Goal: Task Accomplishment & Management: Complete application form

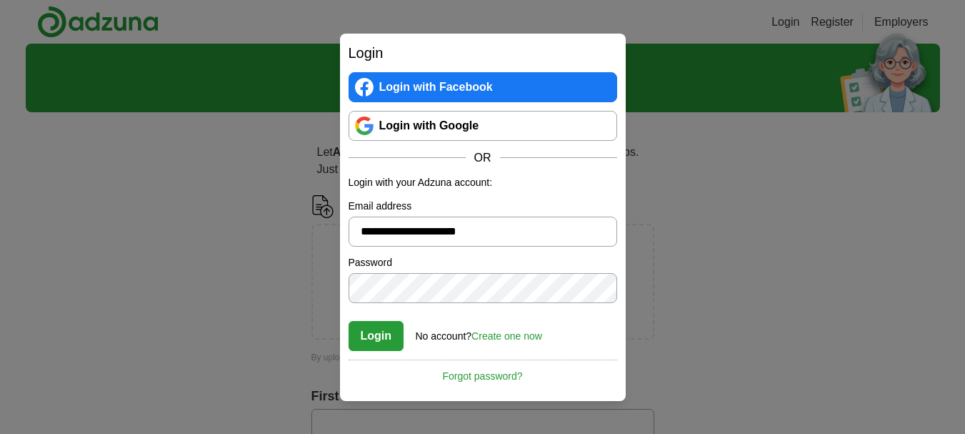
click at [380, 336] on button "Login" at bounding box center [377, 336] width 56 height 30
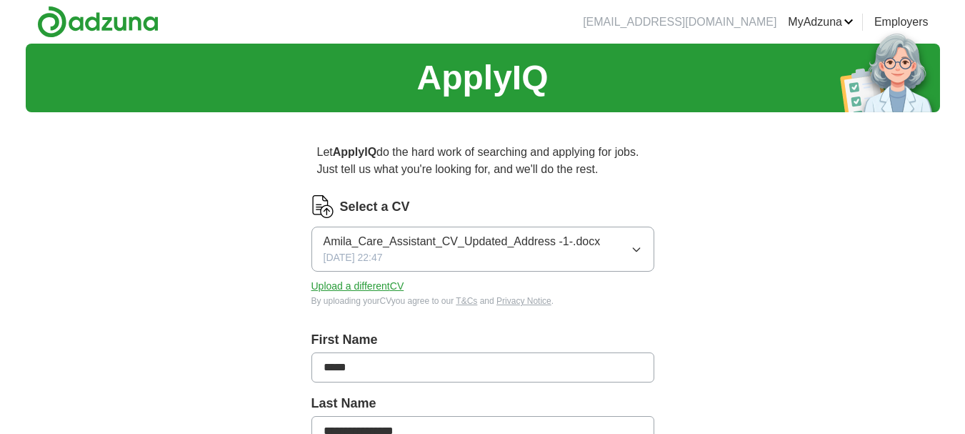
click at [379, 282] on button "Upload a different CV" at bounding box center [357, 286] width 93 height 15
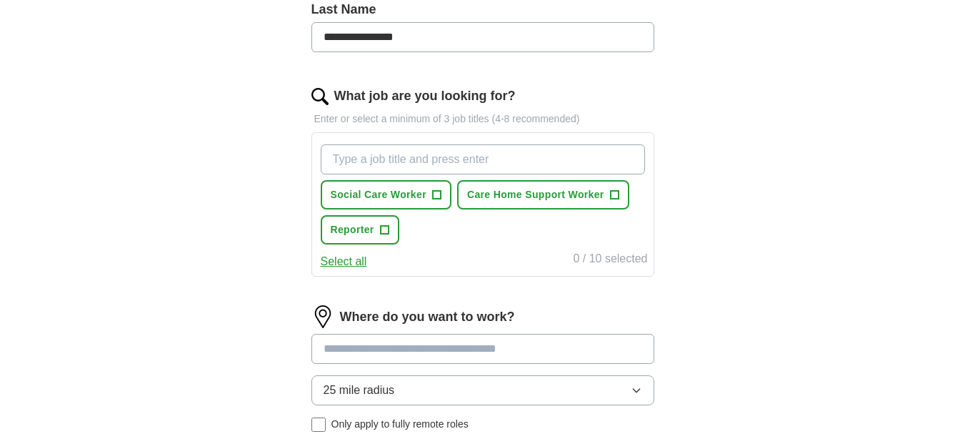
scroll to position [429, 0]
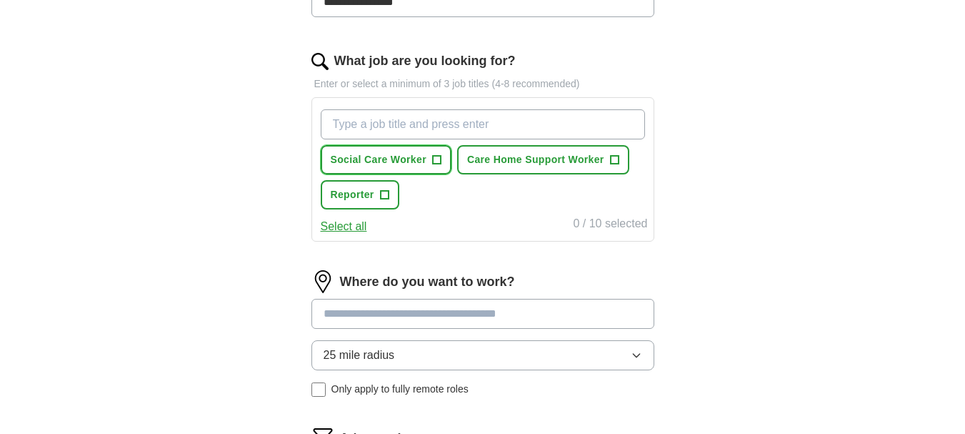
click at [435, 159] on span "+" at bounding box center [436, 159] width 9 height 11
click at [549, 160] on span "Care Home Support Worker" at bounding box center [535, 159] width 137 height 15
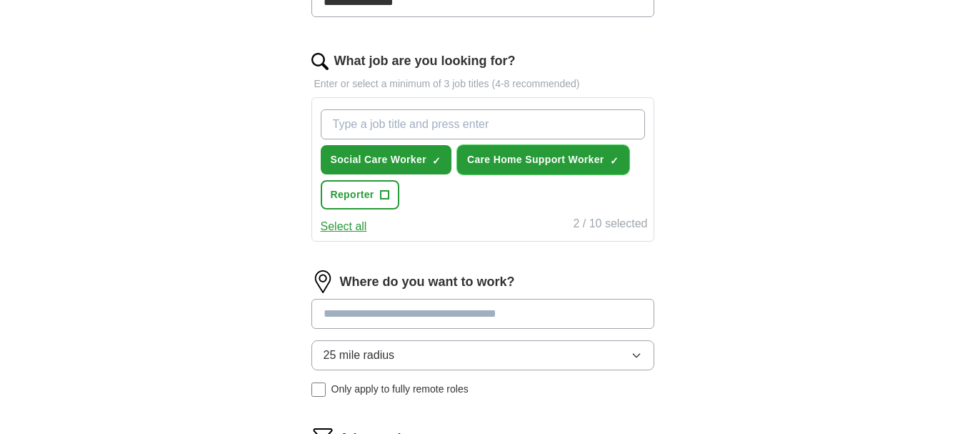
click at [549, 160] on span "Care Home Support Worker" at bounding box center [535, 159] width 137 height 15
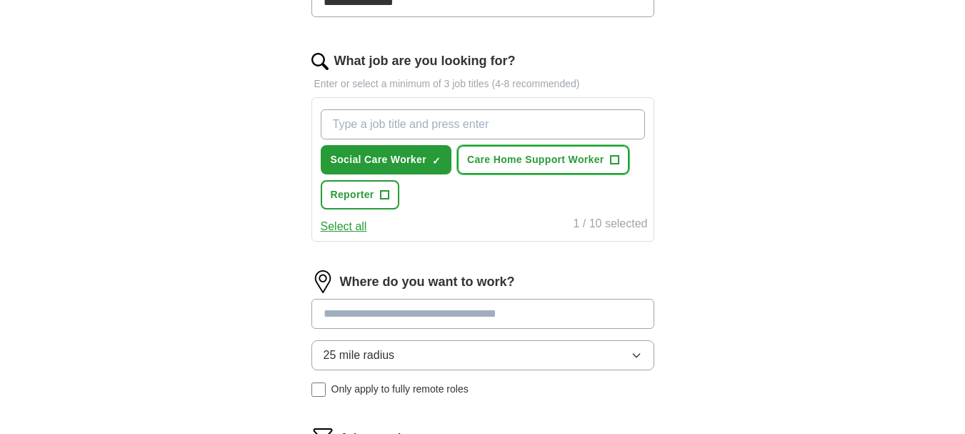
click at [616, 156] on span "+" at bounding box center [614, 159] width 9 height 11
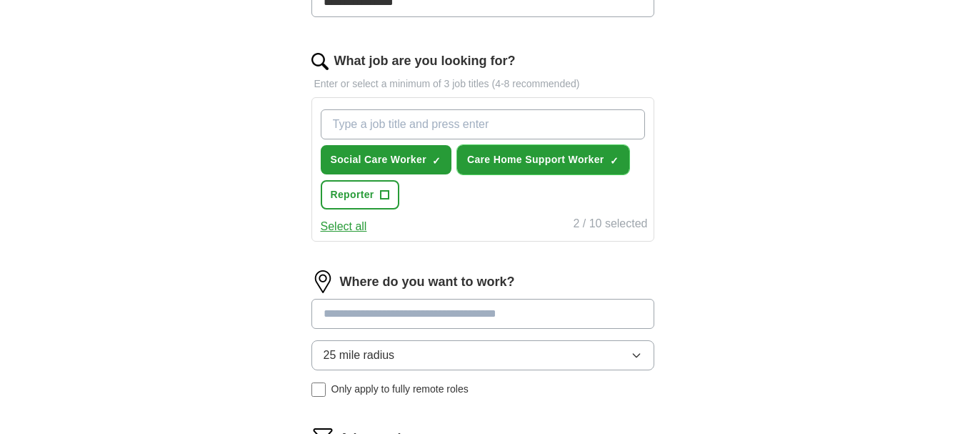
click at [546, 156] on span "Care Home Support Worker" at bounding box center [535, 159] width 137 height 15
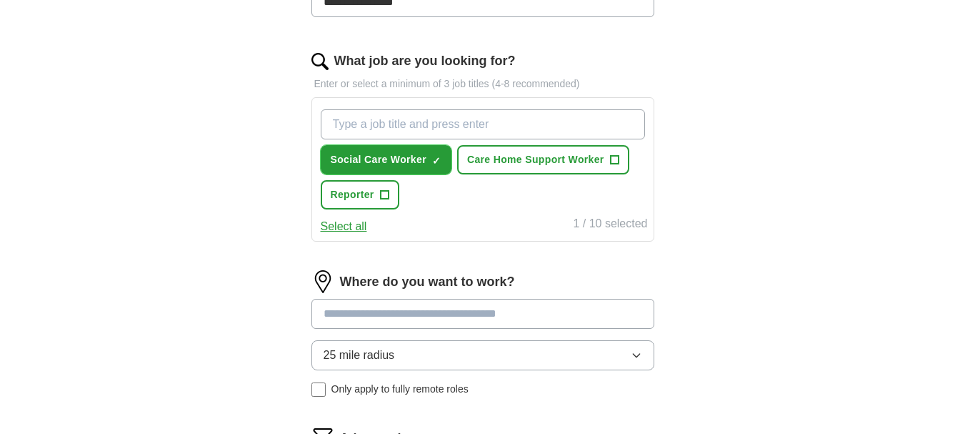
click at [0, 0] on span "×" at bounding box center [0, 0] width 0 height 0
click at [613, 159] on span "+" at bounding box center [614, 159] width 9 height 11
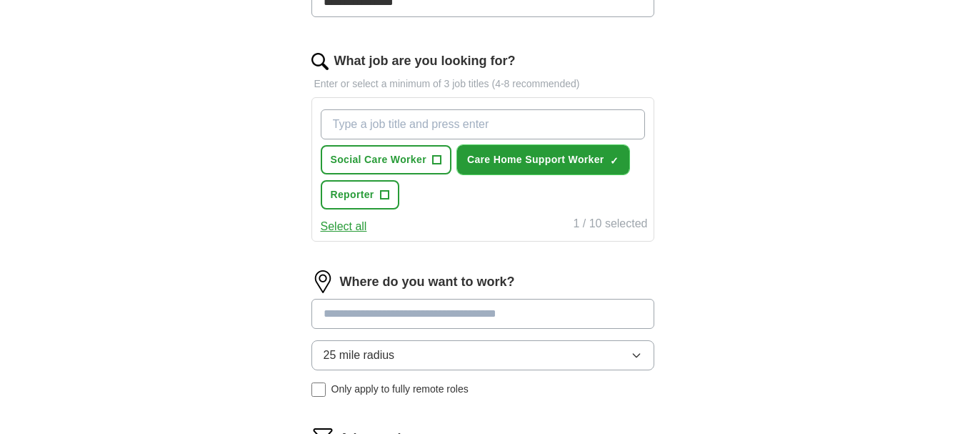
click at [530, 159] on span "Care Home Support Worker" at bounding box center [535, 159] width 137 height 15
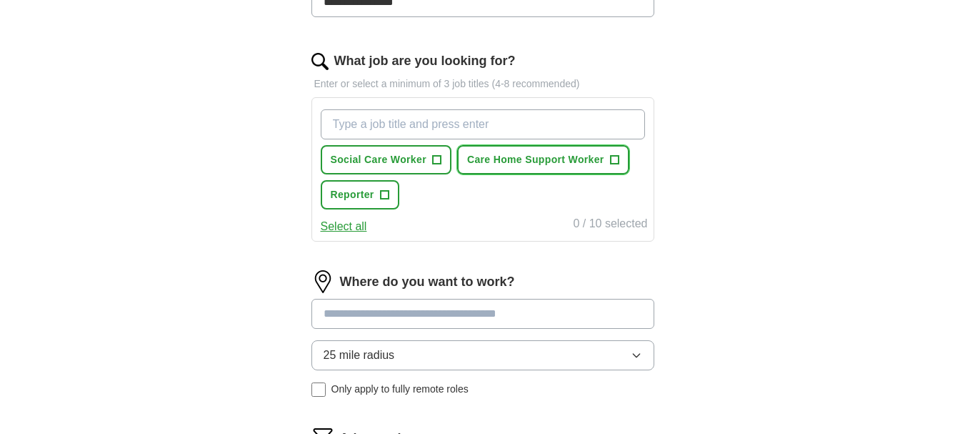
click at [530, 159] on span "Care Home Support Worker" at bounding box center [535, 159] width 137 height 15
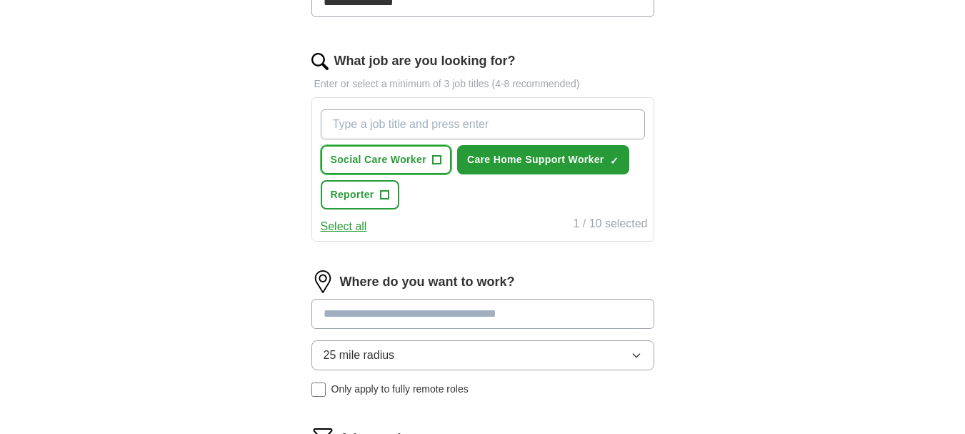
click at [415, 157] on span "Social Care Worker" at bounding box center [379, 159] width 96 height 15
click at [436, 121] on input "What job are you looking for?" at bounding box center [483, 124] width 324 height 30
type input "b"
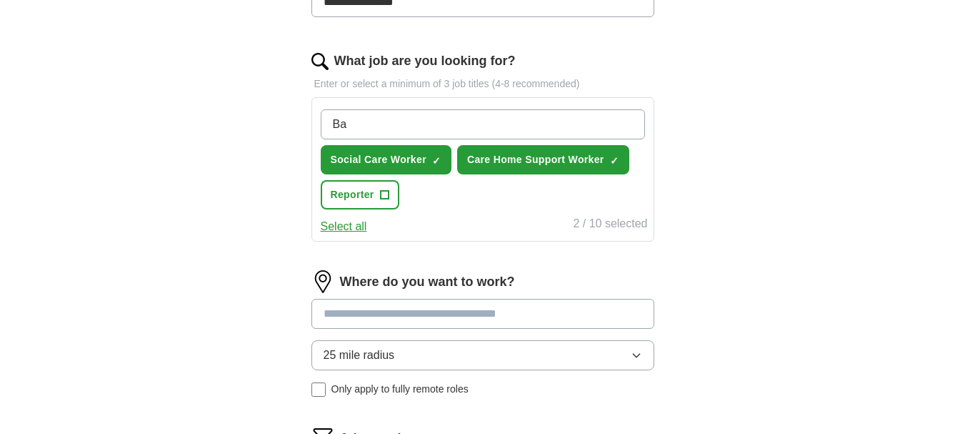
type input "B"
type input "v"
click at [461, 209] on div "Visa sponsorship job Social Care Worker ✓ × Care Home Support Worker ✓ × Report…" at bounding box center [483, 159] width 330 height 111
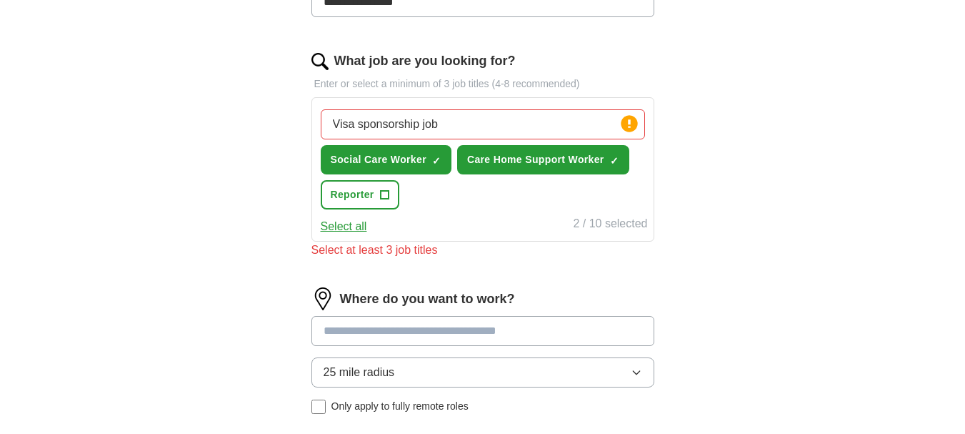
click at [359, 227] on button "Select all" at bounding box center [344, 226] width 46 height 17
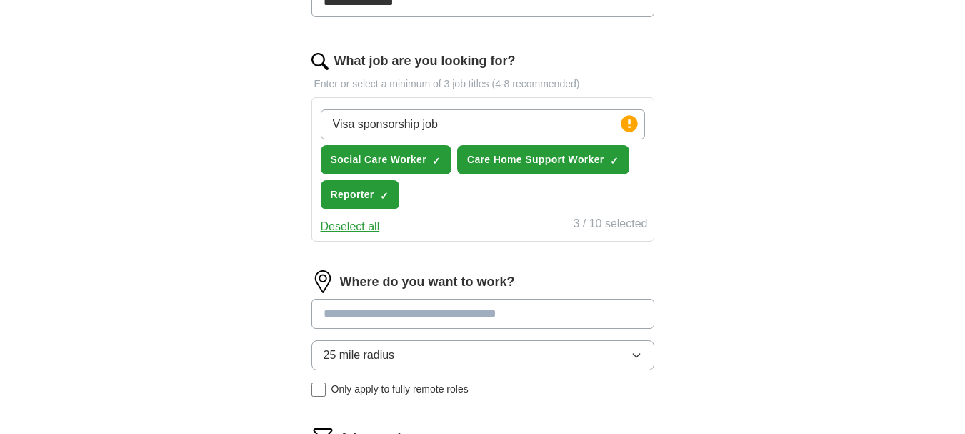
click at [461, 125] on input "Visa sponsorship job" at bounding box center [483, 124] width 324 height 30
drag, startPoint x: 461, startPoint y: 125, endPoint x: 318, endPoint y: 125, distance: 142.8
click at [318, 125] on div "Visa sponsorship job Press return to add title Social Care Worker ✓ × Care Home…" at bounding box center [483, 159] width 330 height 111
type input "Banker"
click at [484, 203] on div "Banker Press return to add title Social Care Worker ✓ × Care Home Support Worke…" at bounding box center [483, 159] width 330 height 111
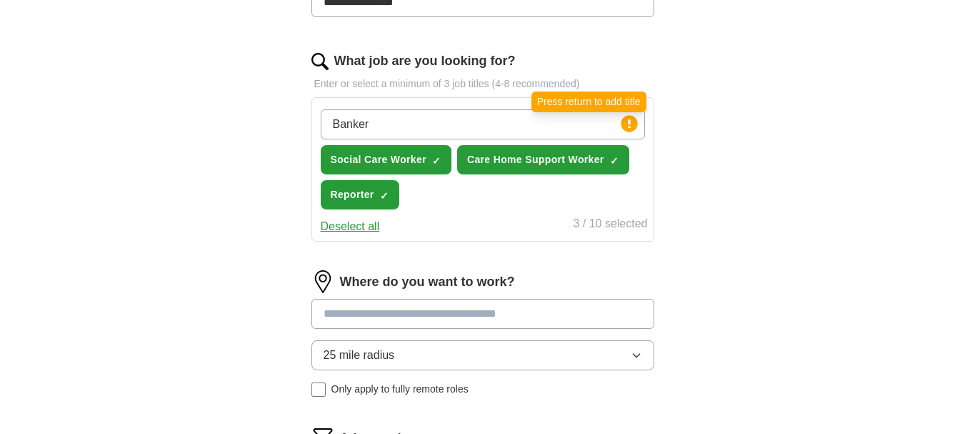
click at [628, 121] on icon at bounding box center [629, 123] width 3 height 9
click at [525, 131] on input "Banker" at bounding box center [483, 124] width 324 height 30
click at [439, 221] on div "Deselect all 3 / 10 selected" at bounding box center [483, 225] width 330 height 20
click at [371, 229] on button "Deselect all" at bounding box center [350, 226] width 59 height 17
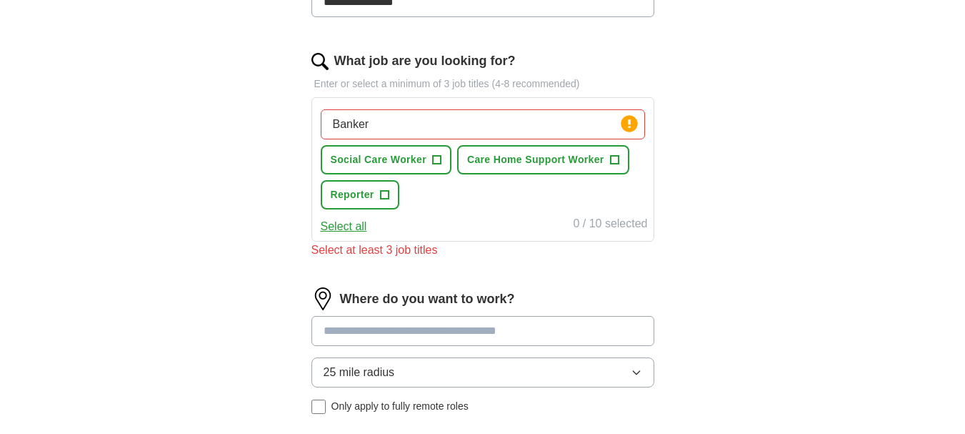
click at [486, 129] on input "Banker" at bounding box center [483, 124] width 324 height 30
click at [356, 226] on button "Select all" at bounding box center [344, 226] width 46 height 17
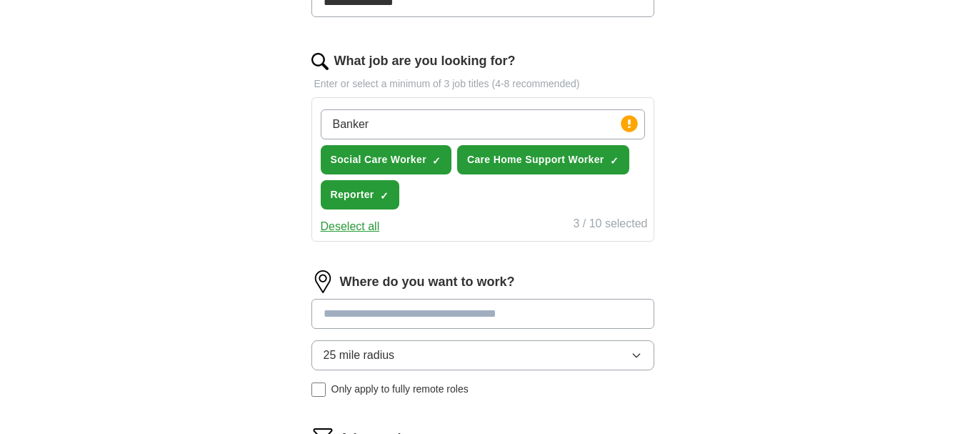
scroll to position [571, 0]
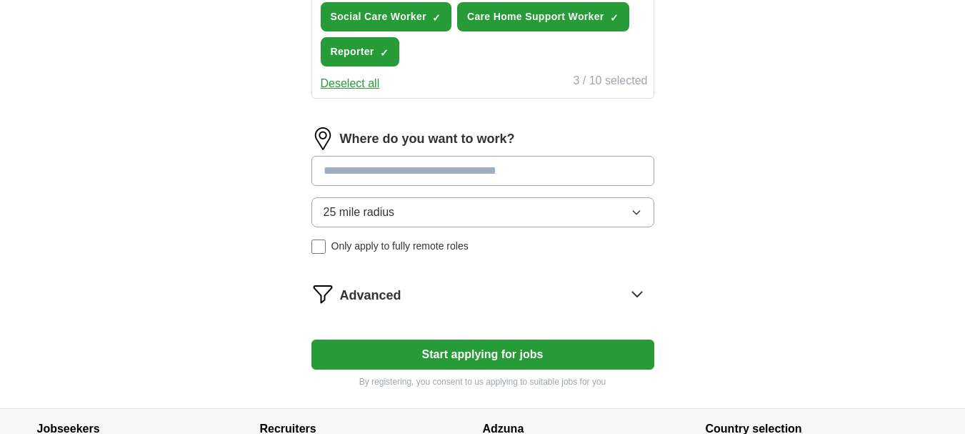
click at [450, 170] on input at bounding box center [482, 171] width 343 height 30
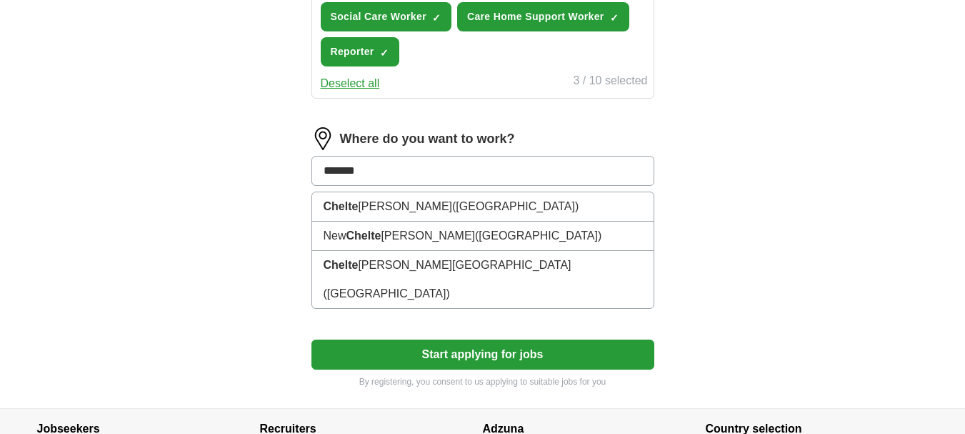
type input "********"
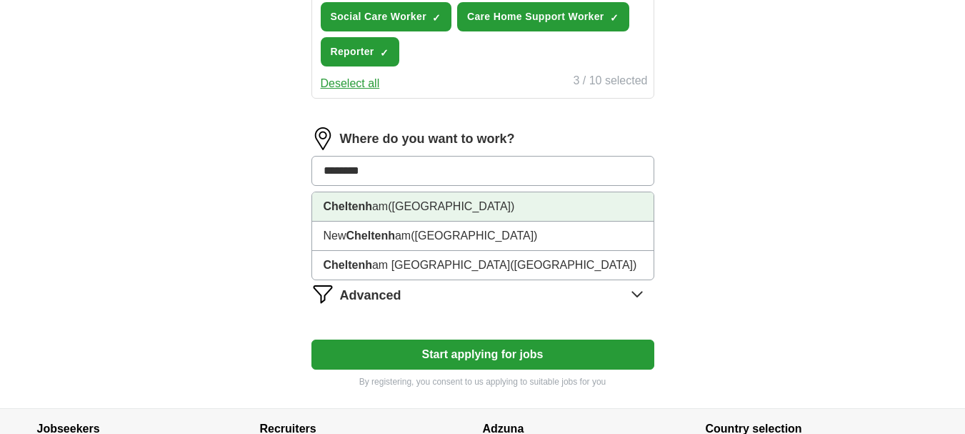
click at [412, 202] on span "([GEOGRAPHIC_DATA])" at bounding box center [451, 206] width 126 height 12
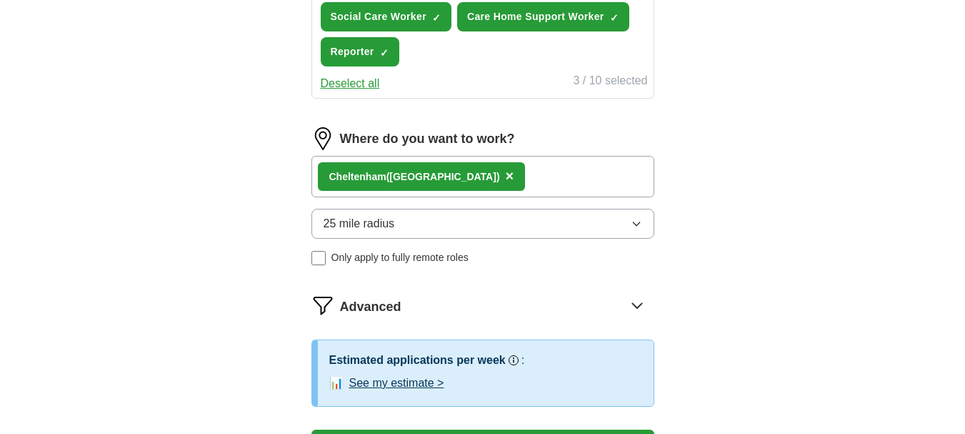
click at [413, 229] on button "25 mile radius" at bounding box center [482, 224] width 343 height 30
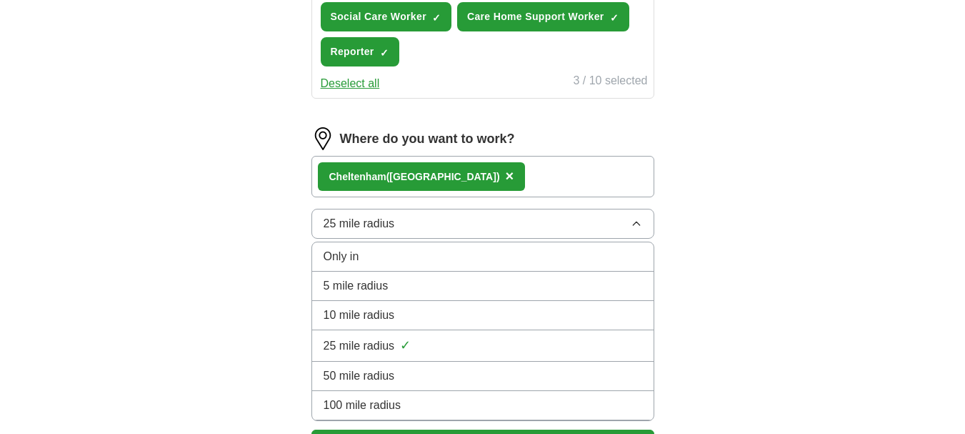
click at [399, 281] on div "5 mile radius" at bounding box center [483, 285] width 319 height 17
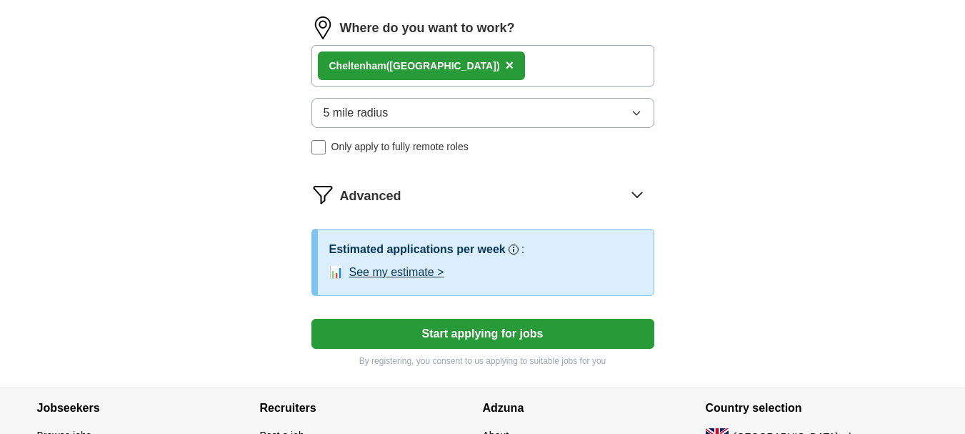
scroll to position [714, 0]
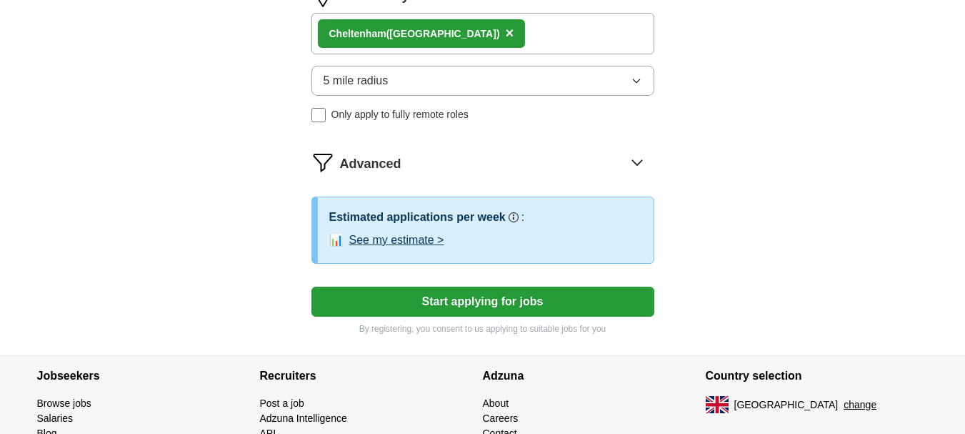
click at [474, 300] on button "Start applying for jobs" at bounding box center [482, 301] width 343 height 30
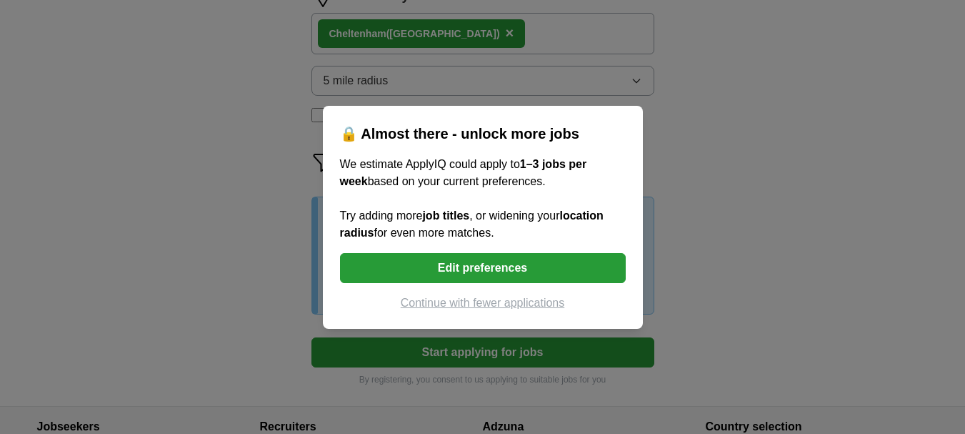
click at [463, 299] on button "Continue with fewer applications" at bounding box center [483, 302] width 286 height 17
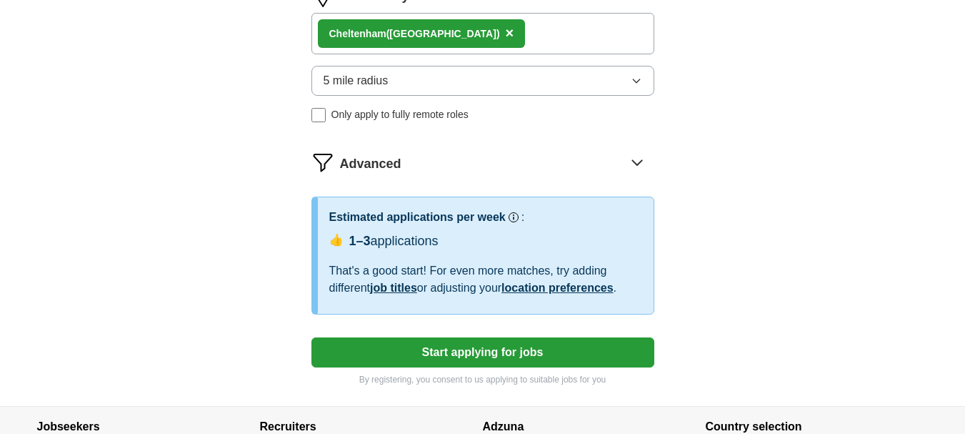
select select "**"
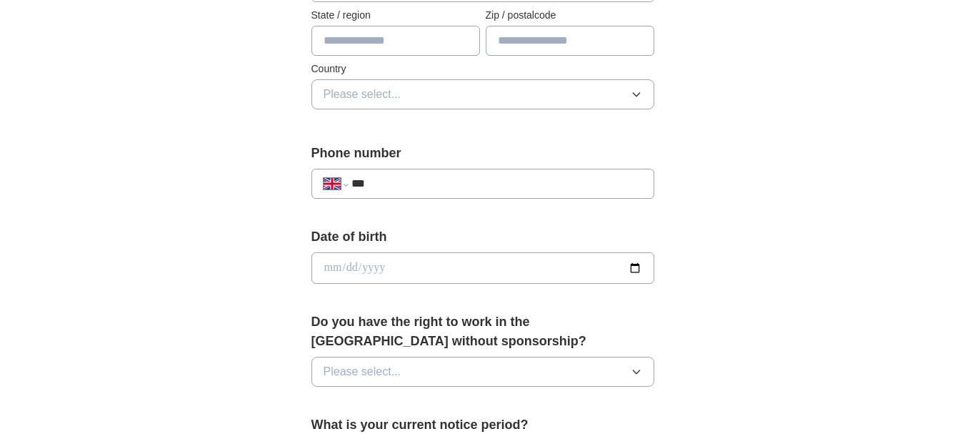
scroll to position [286, 0]
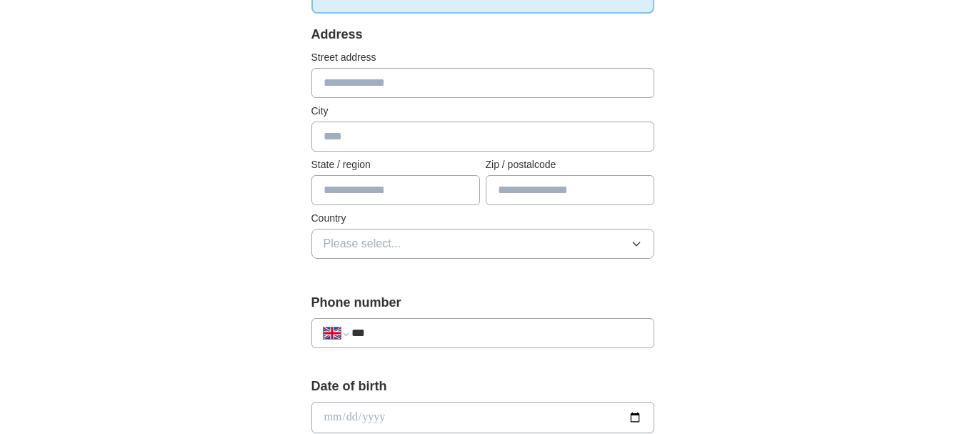
click at [416, 85] on input "text" at bounding box center [482, 83] width 343 height 30
type input "**********"
type input "********"
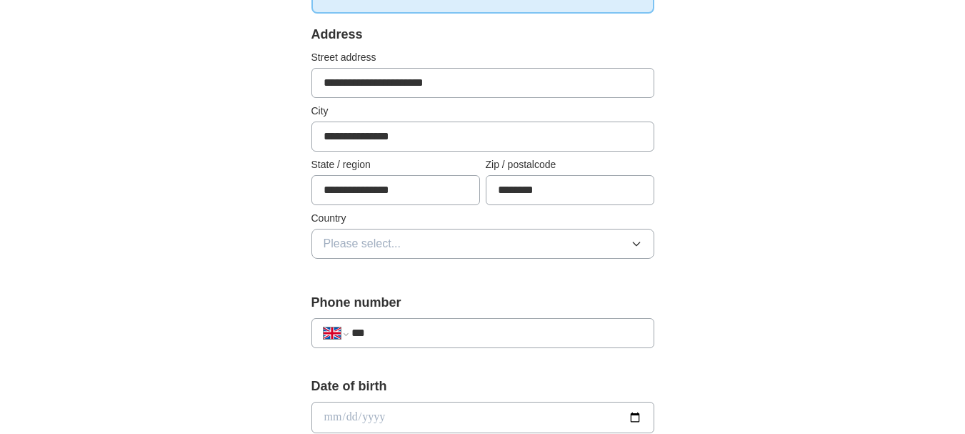
click at [444, 88] on input "**********" at bounding box center [482, 83] width 343 height 30
drag, startPoint x: 444, startPoint y: 82, endPoint x: 511, endPoint y: 93, distance: 68.7
click at [511, 93] on input "**********" at bounding box center [482, 83] width 343 height 30
drag, startPoint x: 444, startPoint y: 83, endPoint x: 506, endPoint y: 86, distance: 62.2
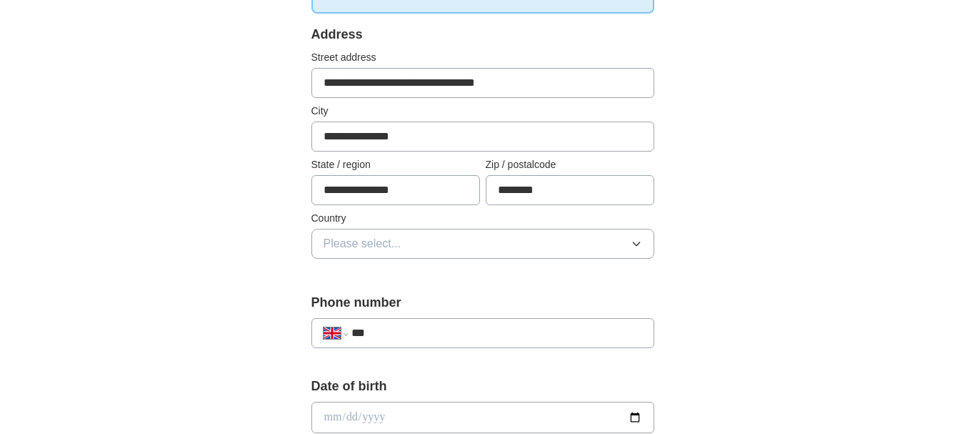
click at [506, 86] on input "**********" at bounding box center [482, 83] width 343 height 30
type input "**********"
drag, startPoint x: 325, startPoint y: 134, endPoint x: 431, endPoint y: 133, distance: 106.4
click at [431, 133] on input "**********" at bounding box center [482, 136] width 343 height 30
paste input "text"
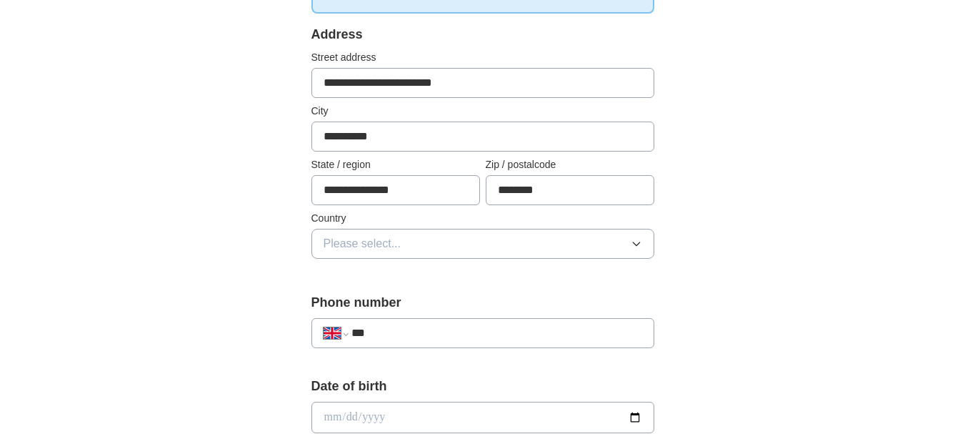
type input "**********"
click at [728, 224] on div "**********" at bounding box center [483, 398] width 914 height 1281
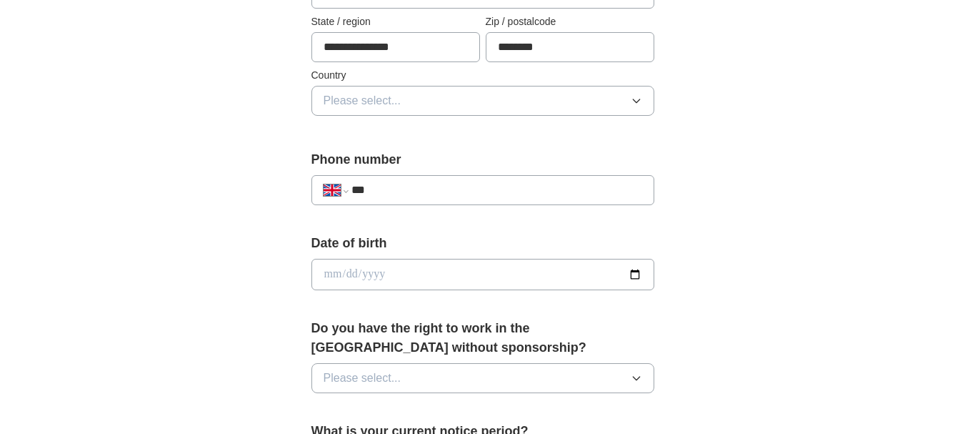
click at [410, 109] on button "Please select..." at bounding box center [482, 101] width 343 height 30
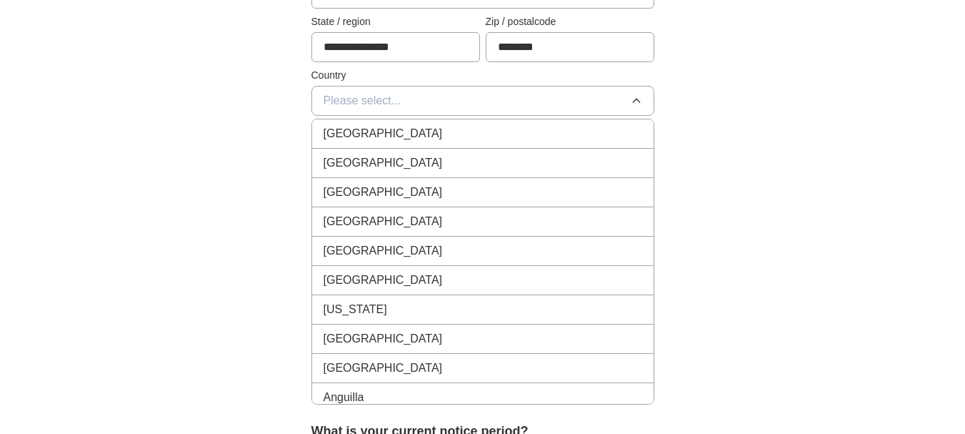
click at [404, 133] on span "[GEOGRAPHIC_DATA]" at bounding box center [383, 133] width 119 height 17
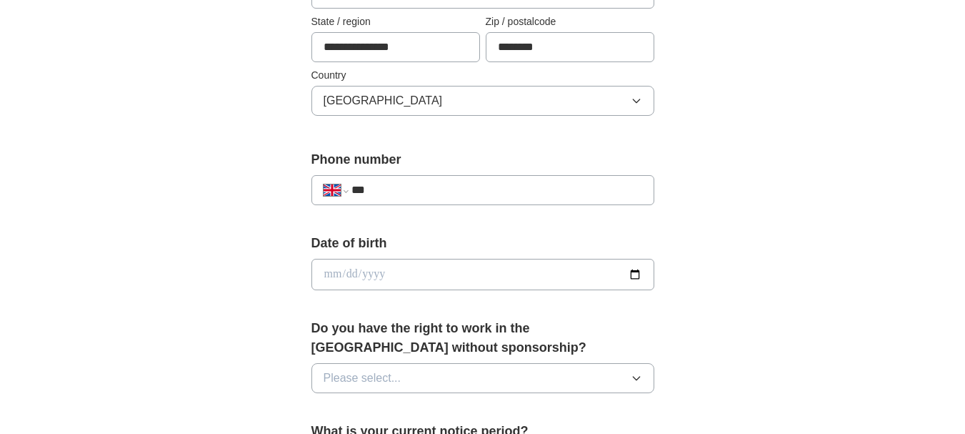
click at [420, 186] on input "***" at bounding box center [496, 189] width 290 height 17
type input "**********"
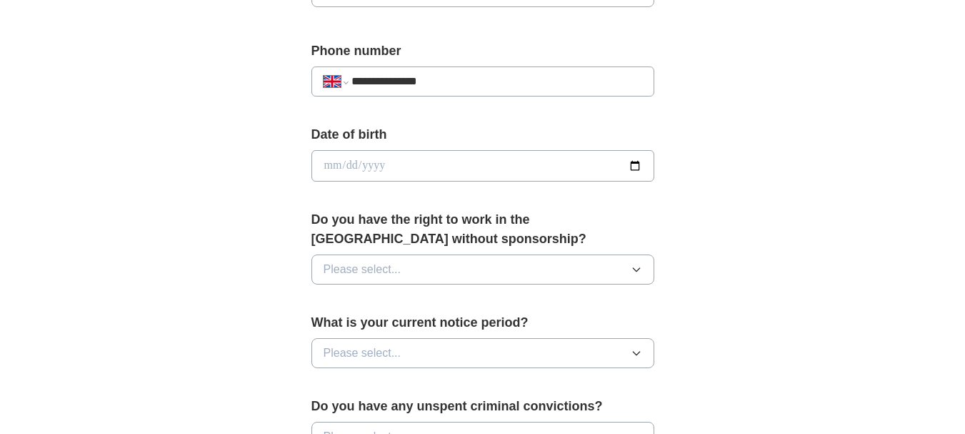
scroll to position [571, 0]
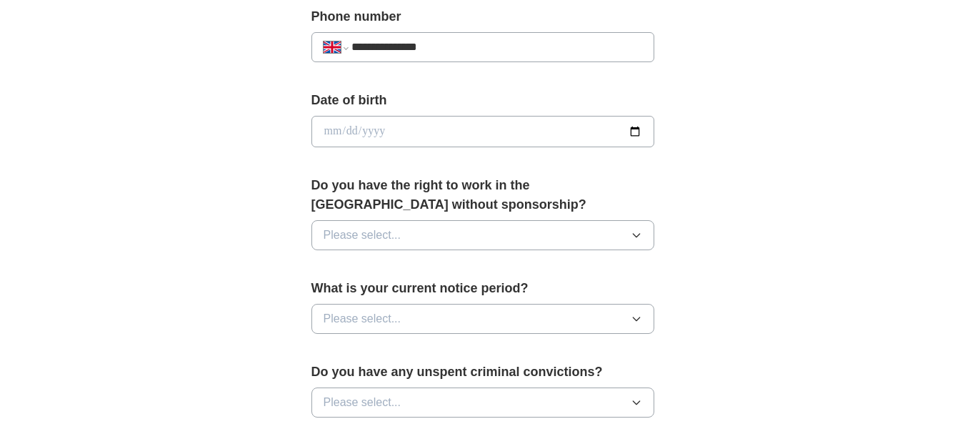
click at [422, 133] on input "date" at bounding box center [482, 131] width 343 height 31
click at [381, 131] on input "date" at bounding box center [482, 131] width 343 height 31
click at [354, 131] on input "date" at bounding box center [482, 131] width 343 height 31
click at [384, 131] on input "date" at bounding box center [482, 131] width 343 height 31
type input "**********"
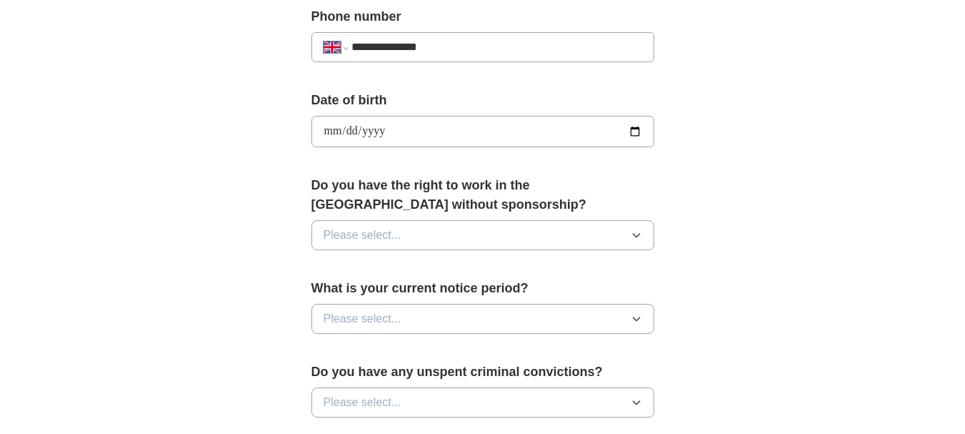
click at [440, 157] on div "**********" at bounding box center [482, 125] width 343 height 68
click at [412, 236] on button "Please select..." at bounding box center [482, 235] width 343 height 30
click at [400, 269] on div "Yes" at bounding box center [483, 267] width 319 height 17
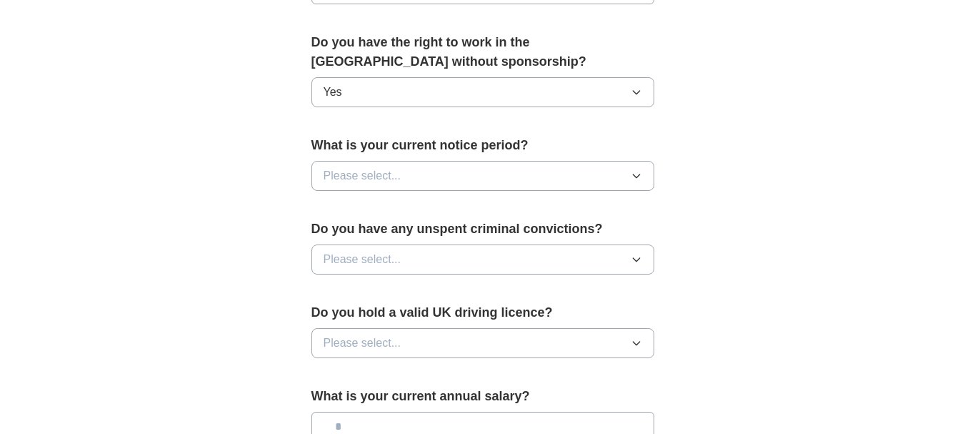
click at [423, 175] on button "Please select..." at bounding box center [482, 176] width 343 height 30
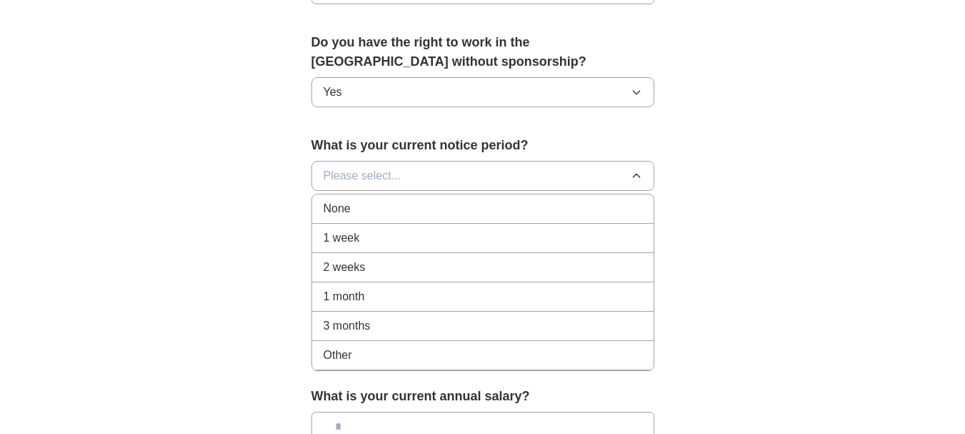
click at [394, 299] on div "1 month" at bounding box center [483, 296] width 319 height 17
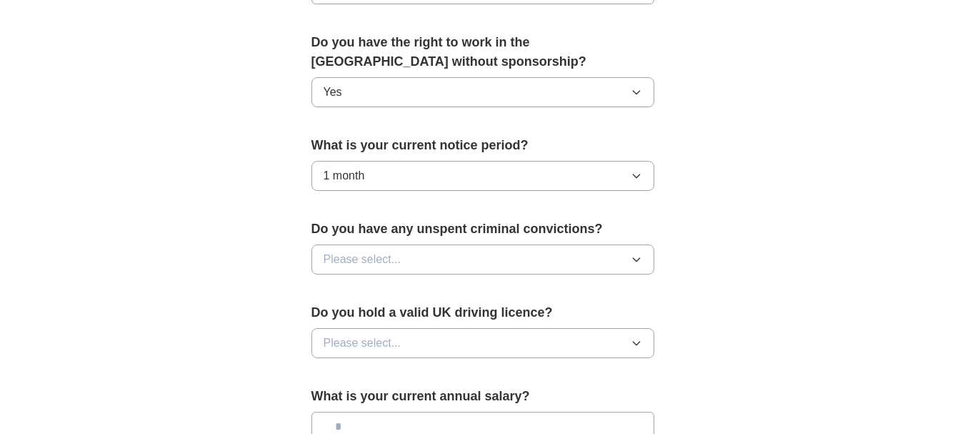
click at [424, 253] on button "Please select..." at bounding box center [482, 259] width 343 height 30
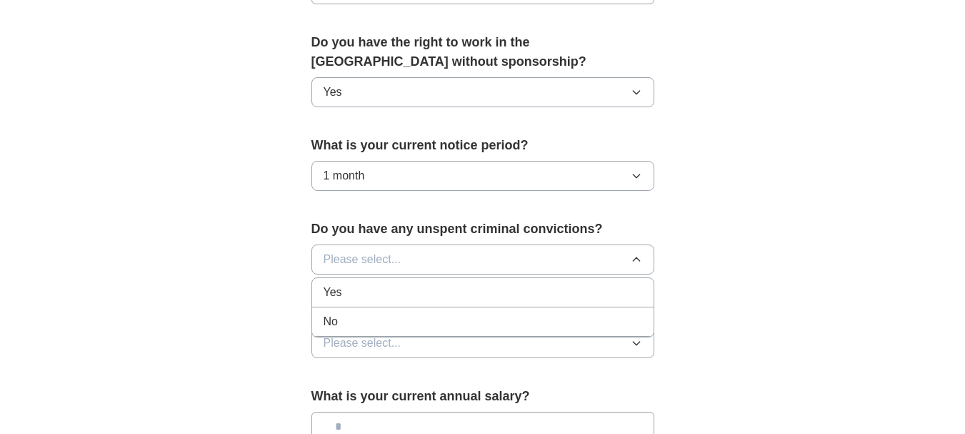
click at [408, 324] on div "No" at bounding box center [483, 321] width 319 height 17
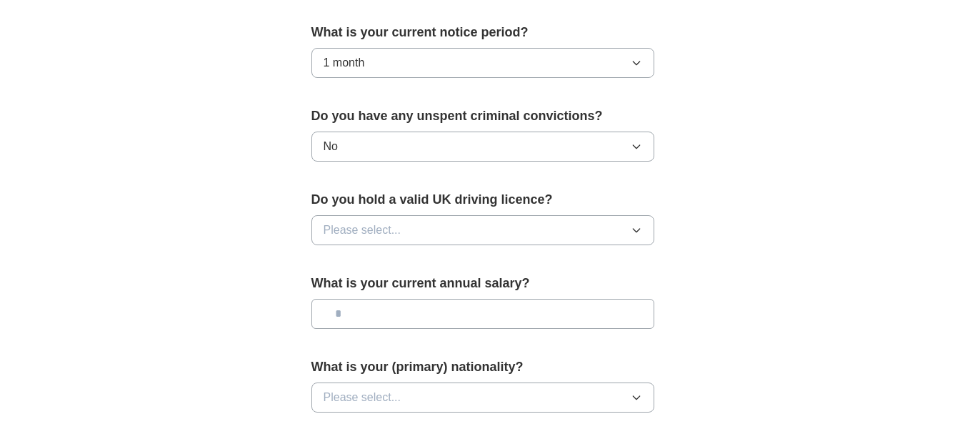
scroll to position [857, 0]
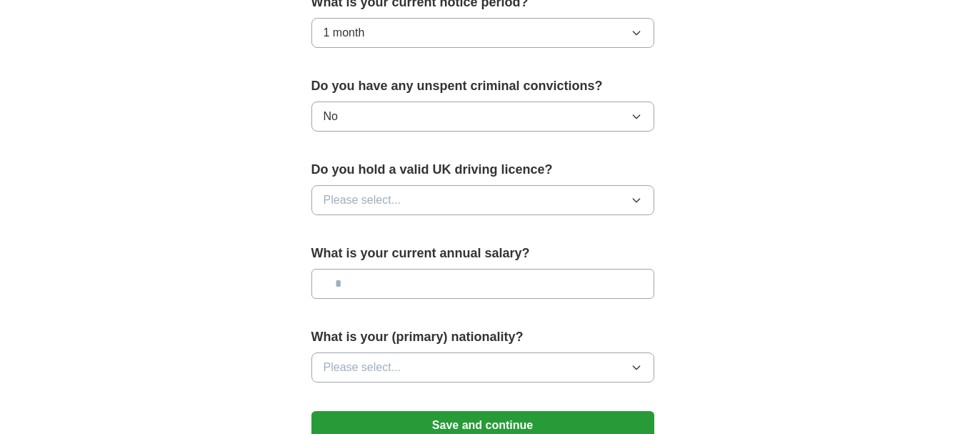
click at [432, 193] on button "Please select..." at bounding box center [482, 200] width 343 height 30
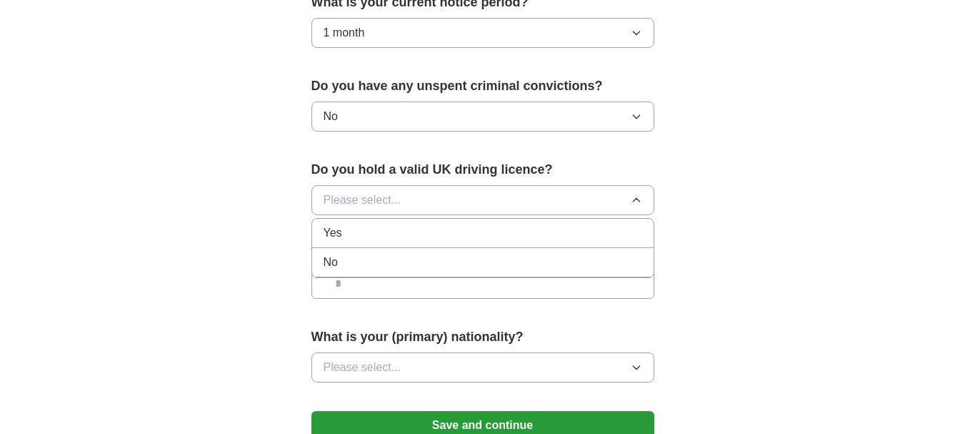
click at [408, 265] on div "No" at bounding box center [483, 262] width 319 height 17
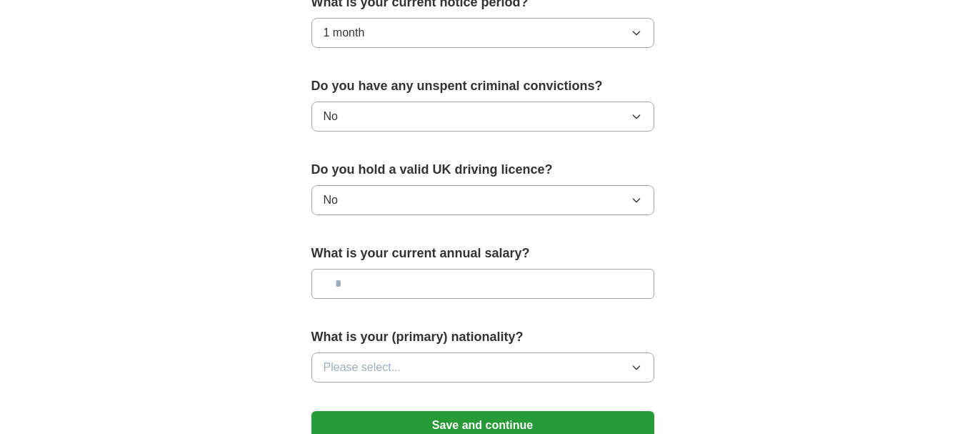
click at [408, 278] on input "text" at bounding box center [482, 284] width 343 height 30
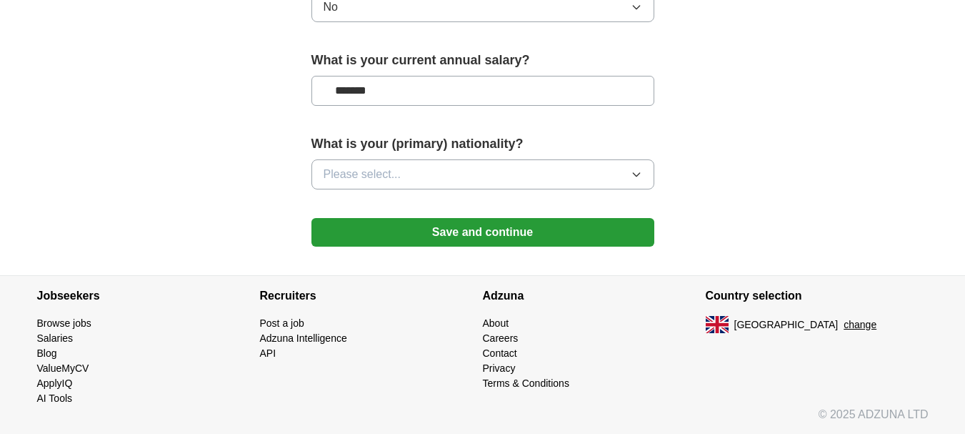
scroll to position [1051, 0]
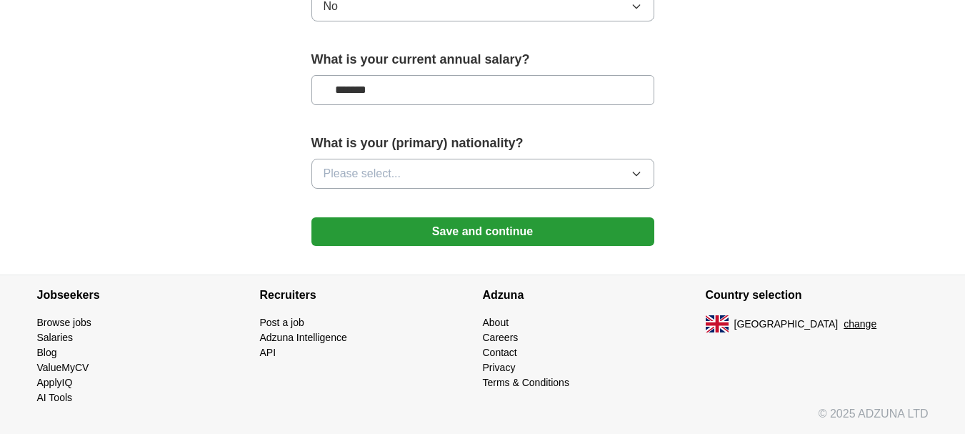
type input "*******"
click at [409, 173] on button "Please select..." at bounding box center [482, 174] width 343 height 30
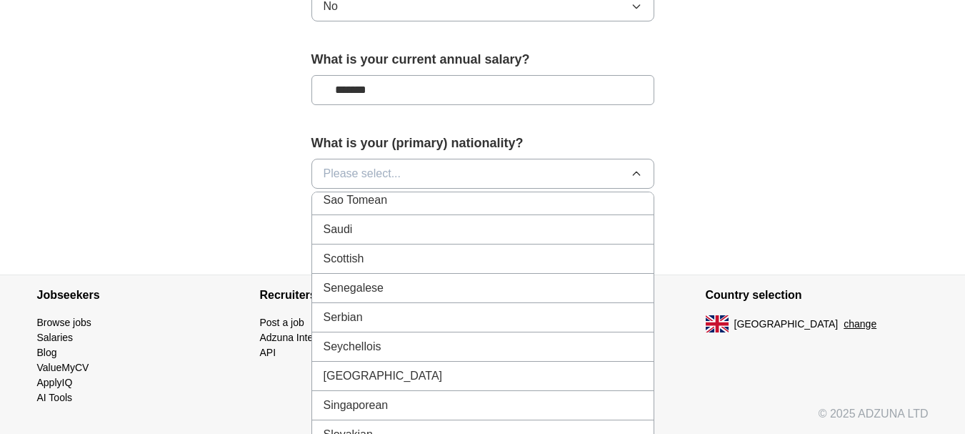
scroll to position [4714, 0]
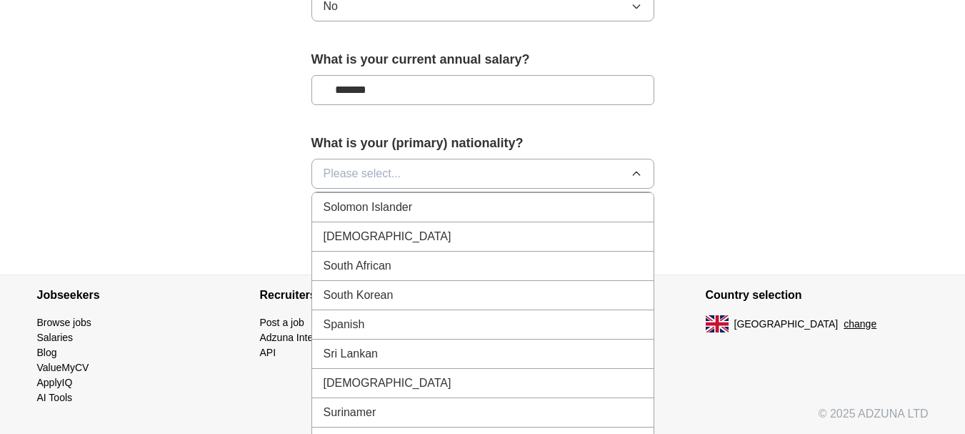
click at [374, 351] on span "Sri Lankan" at bounding box center [351, 353] width 55 height 17
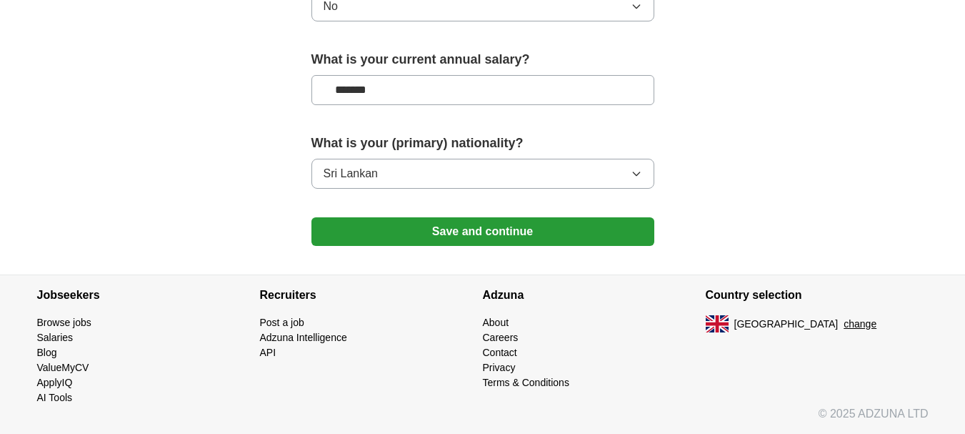
click at [462, 231] on button "Save and continue" at bounding box center [482, 231] width 343 height 29
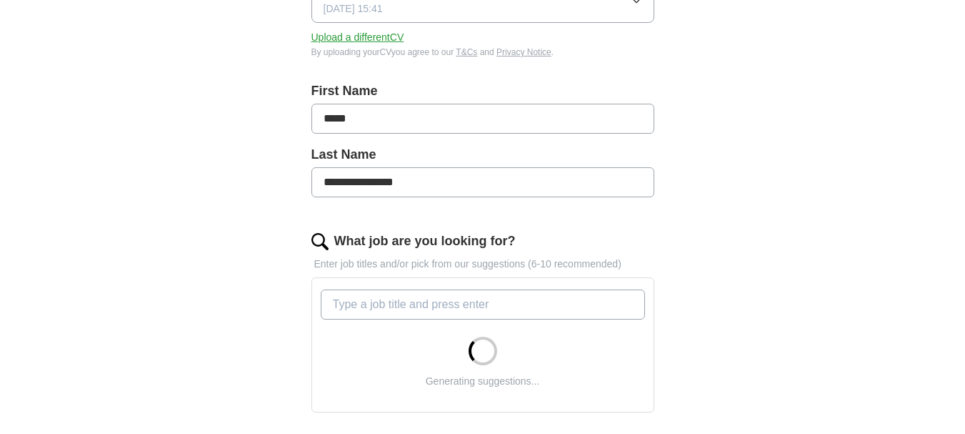
scroll to position [143, 0]
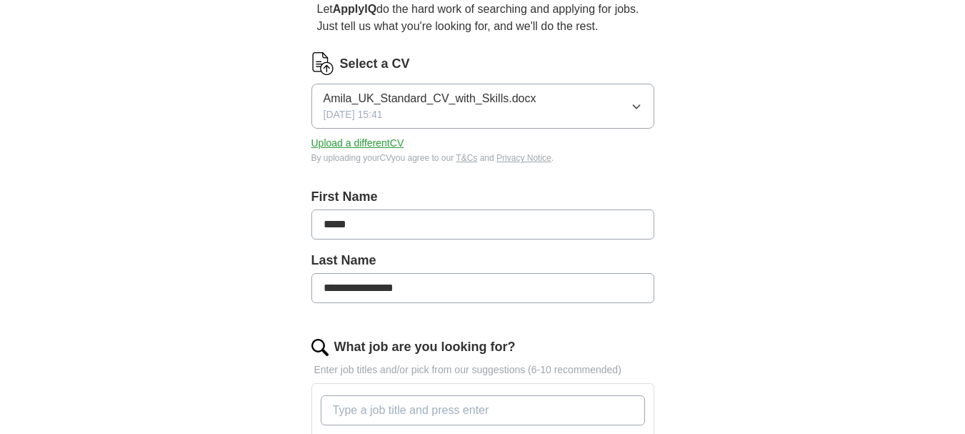
click at [638, 105] on icon "button" at bounding box center [636, 107] width 6 height 4
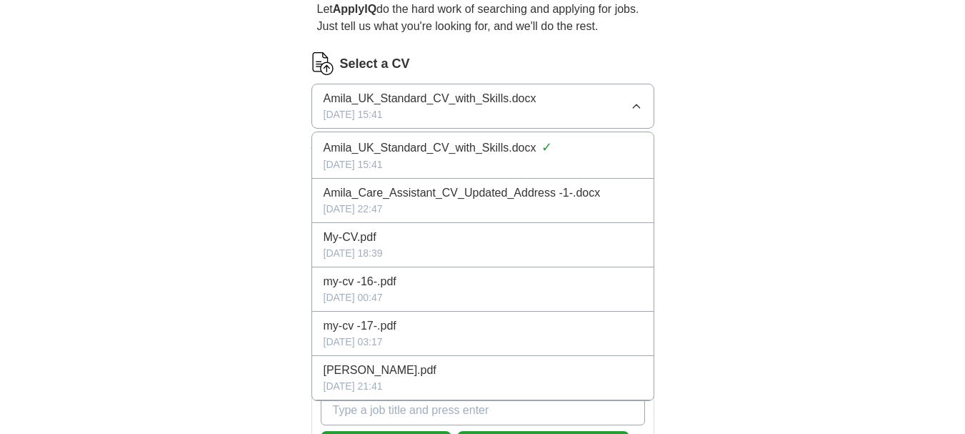
click at [501, 200] on span "Amila_Care_Assistant_CV_Updated_Address -1-.docx" at bounding box center [462, 192] width 277 height 17
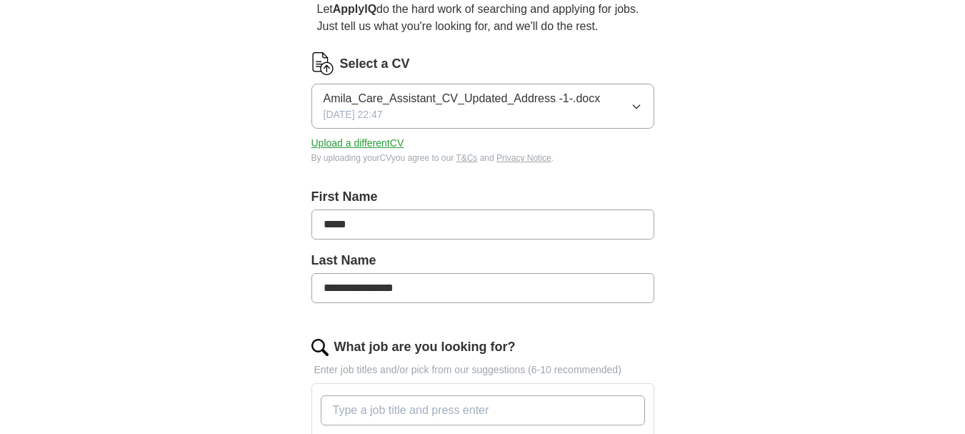
scroll to position [429, 0]
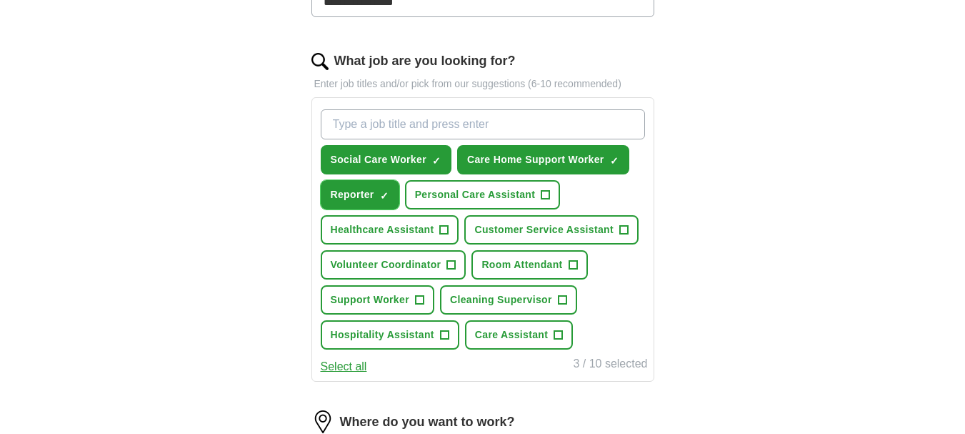
click at [0, 0] on span "×" at bounding box center [0, 0] width 0 height 0
click at [406, 226] on span "Healthcare Assistant" at bounding box center [383, 229] width 104 height 15
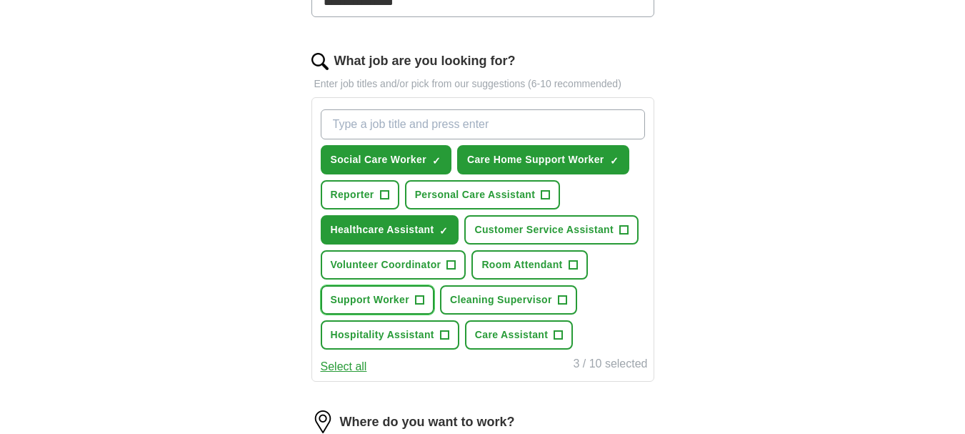
click at [381, 294] on span "Support Worker" at bounding box center [370, 299] width 79 height 15
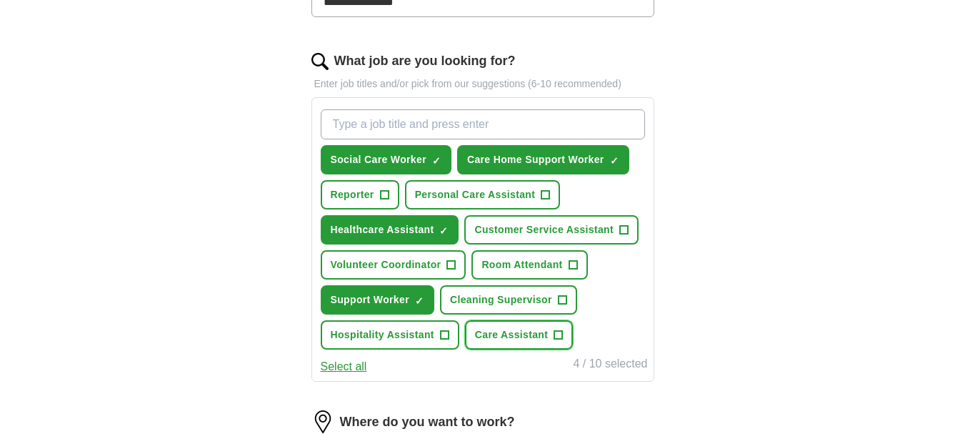
click at [502, 332] on span "Care Assistant" at bounding box center [511, 334] width 73 height 15
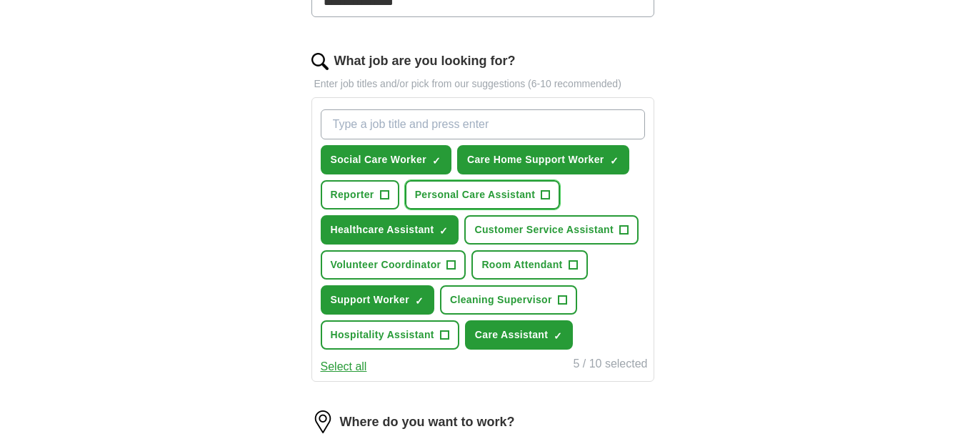
click at [491, 199] on span "Personal Care Assistant" at bounding box center [475, 194] width 121 height 15
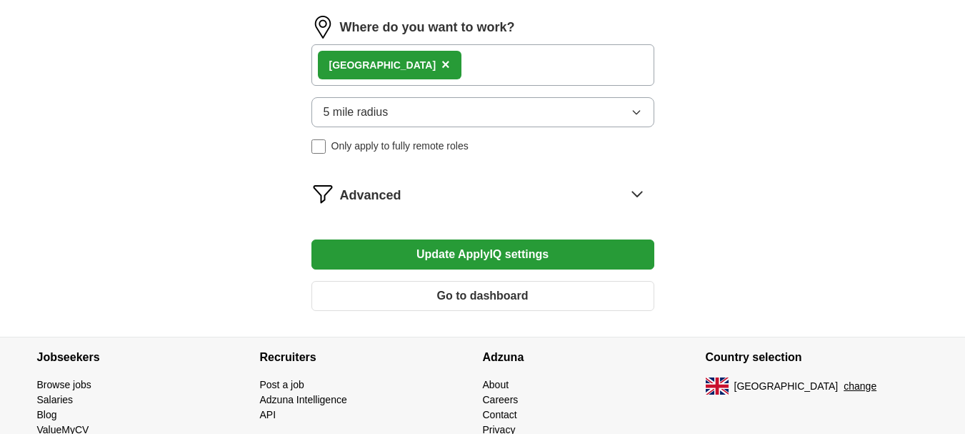
scroll to position [857, 0]
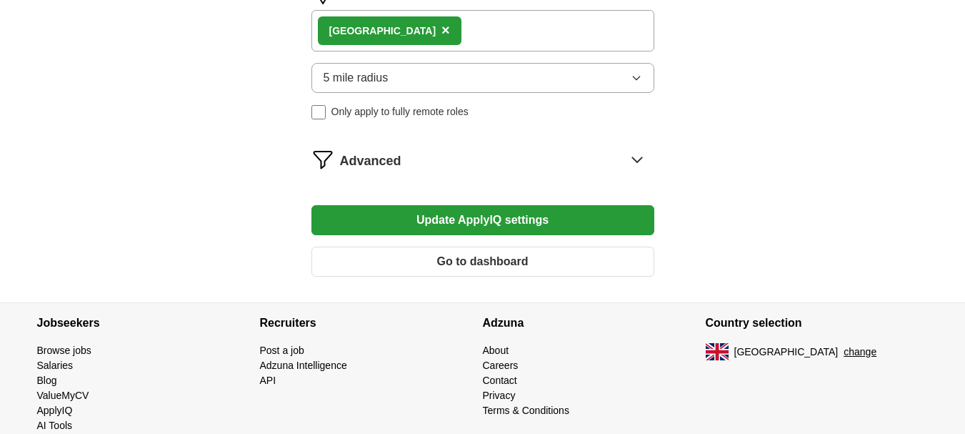
click at [499, 222] on button "Update ApplyIQ settings" at bounding box center [482, 220] width 343 height 30
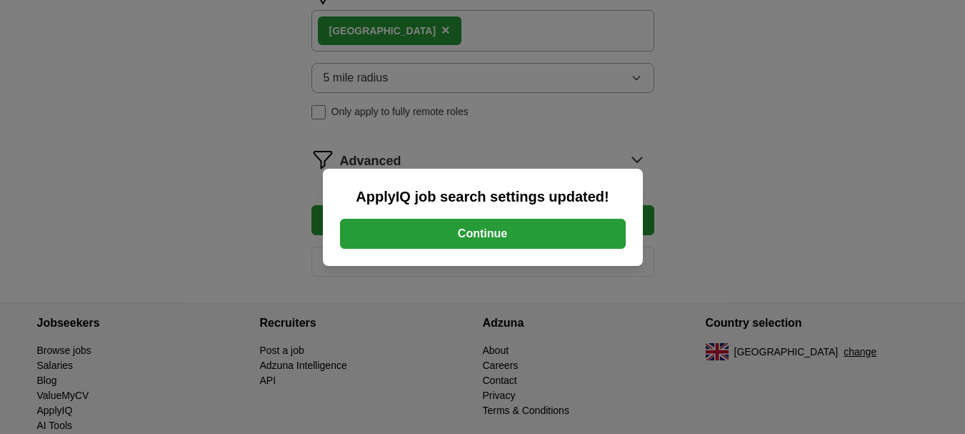
click at [489, 234] on button "Continue" at bounding box center [483, 234] width 286 height 30
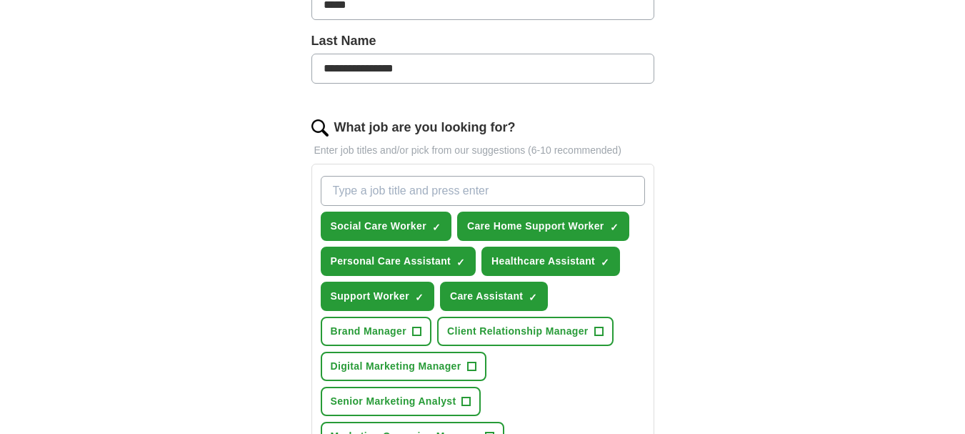
scroll to position [505, 0]
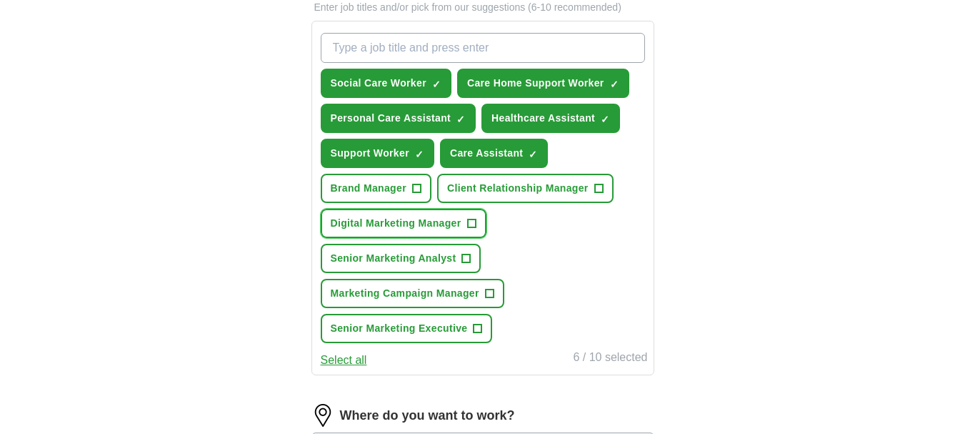
click at [471, 221] on span "+" at bounding box center [471, 223] width 9 height 11
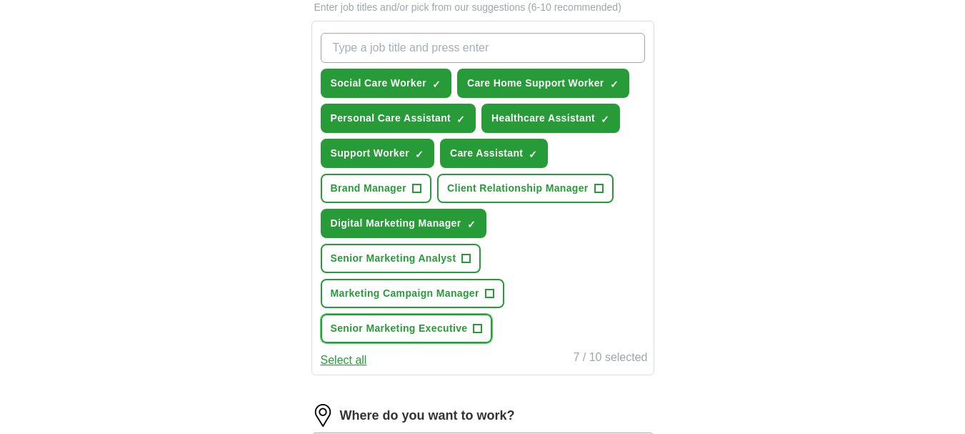
click at [479, 327] on span "+" at bounding box center [478, 328] width 9 height 11
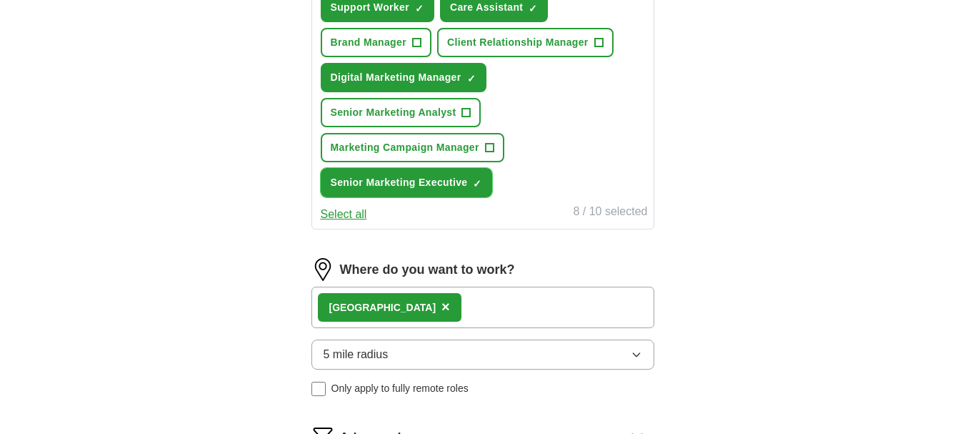
scroll to position [791, 0]
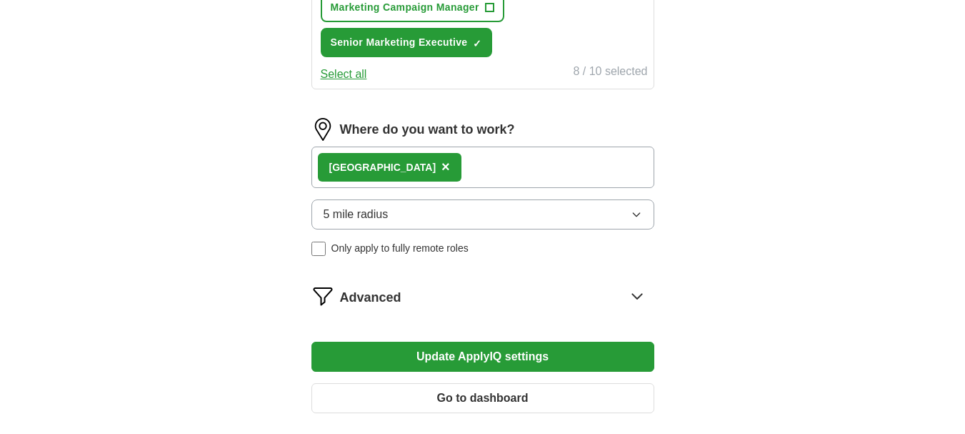
click at [637, 295] on icon at bounding box center [637, 295] width 23 height 23
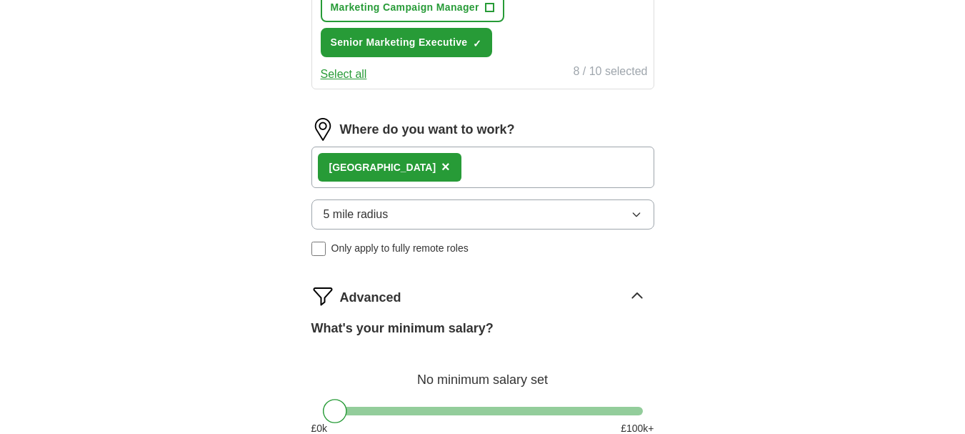
scroll to position [933, 0]
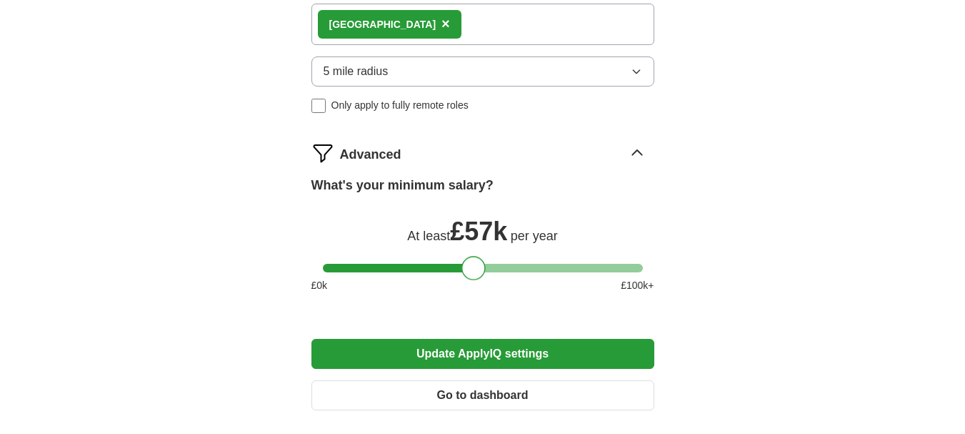
click at [474, 269] on div at bounding box center [483, 268] width 320 height 9
click at [386, 268] on div at bounding box center [483, 268] width 320 height 9
click at [404, 268] on div at bounding box center [483, 268] width 320 height 9
click at [428, 268] on div at bounding box center [483, 268] width 320 height 9
click at [416, 269] on div at bounding box center [483, 268] width 320 height 9
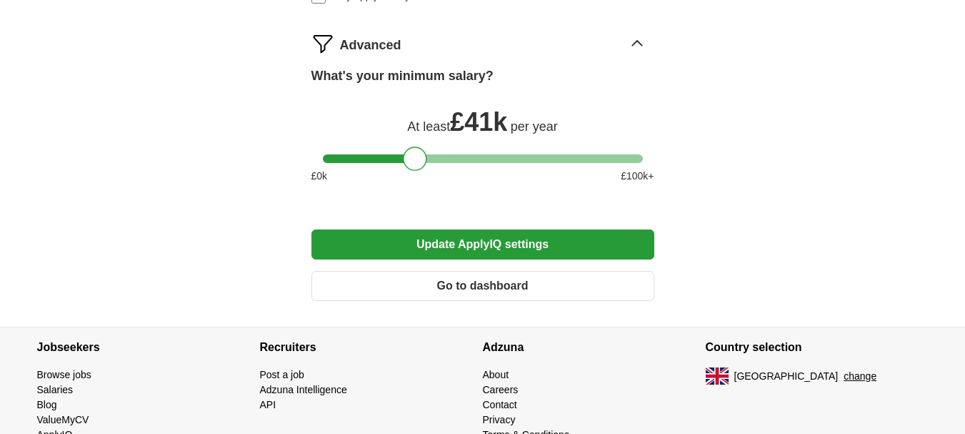
scroll to position [1076, 0]
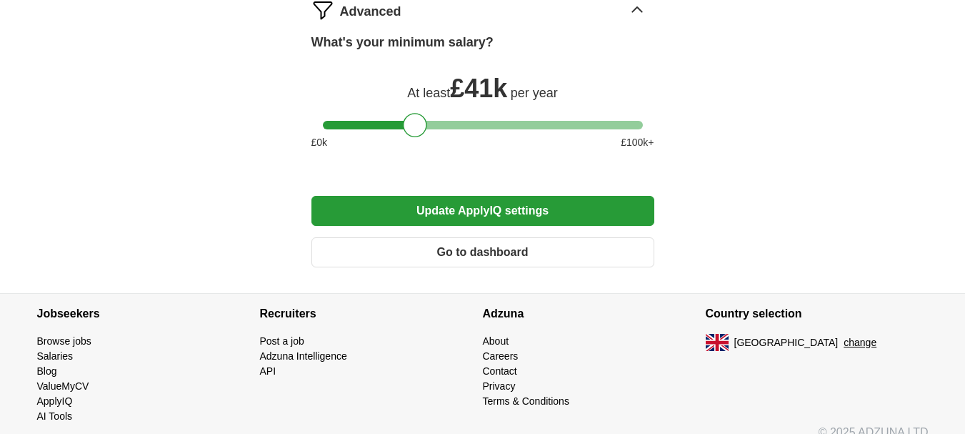
click at [476, 213] on button "Update ApplyIQ settings" at bounding box center [482, 211] width 343 height 30
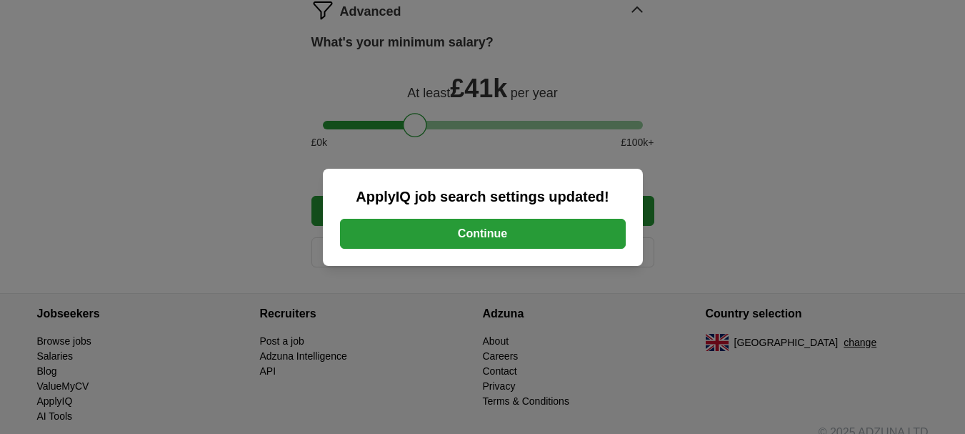
click at [476, 233] on button "Continue" at bounding box center [483, 234] width 286 height 30
